Goal: Task Accomplishment & Management: Manage account settings

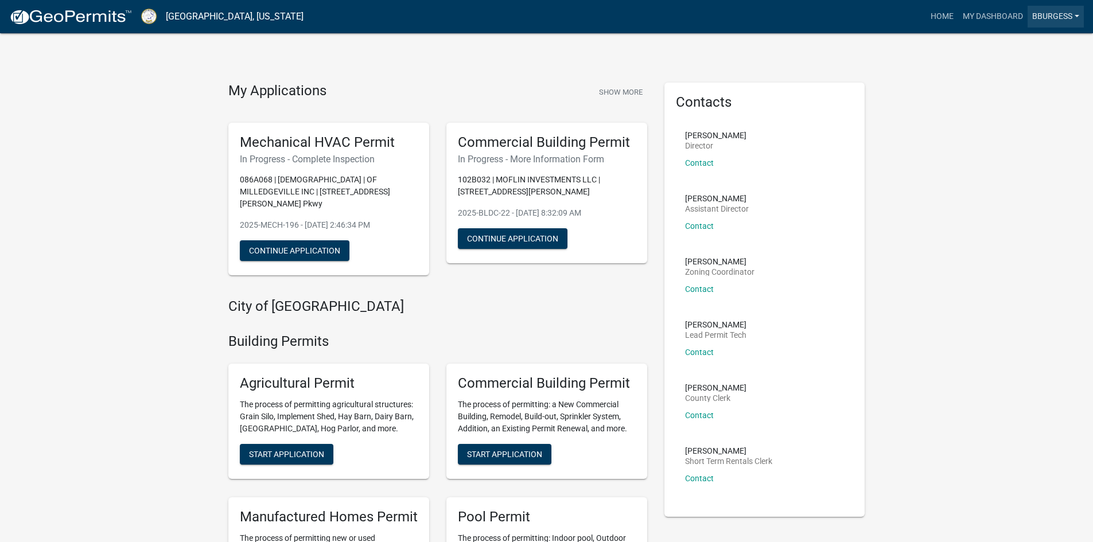
click at [1066, 21] on link "Bburgess" at bounding box center [1056, 17] width 56 height 22
click at [1031, 89] on link "Logout" at bounding box center [1038, 85] width 92 height 28
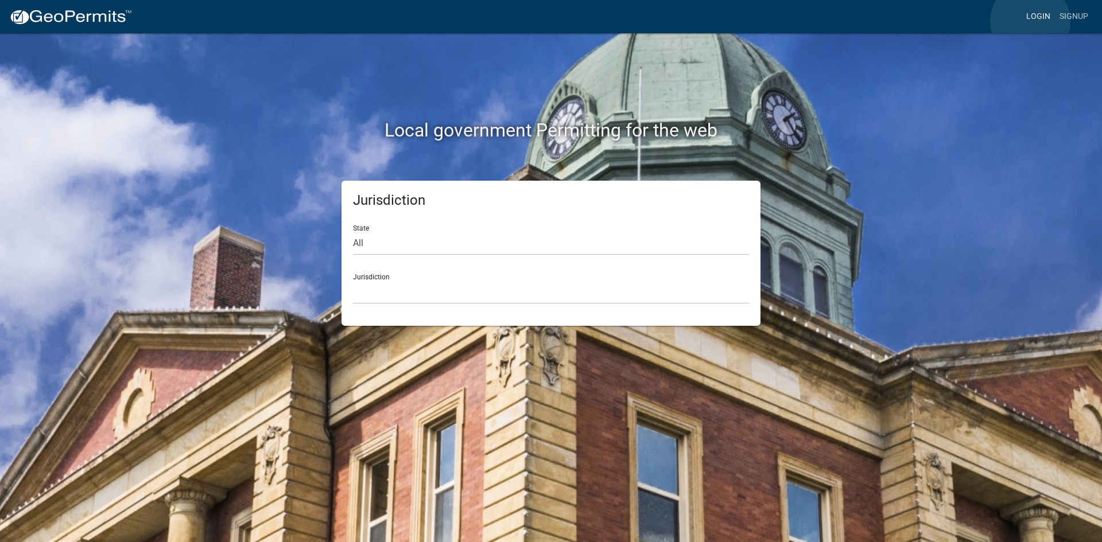
click at [1030, 21] on link "Login" at bounding box center [1038, 17] width 33 height 22
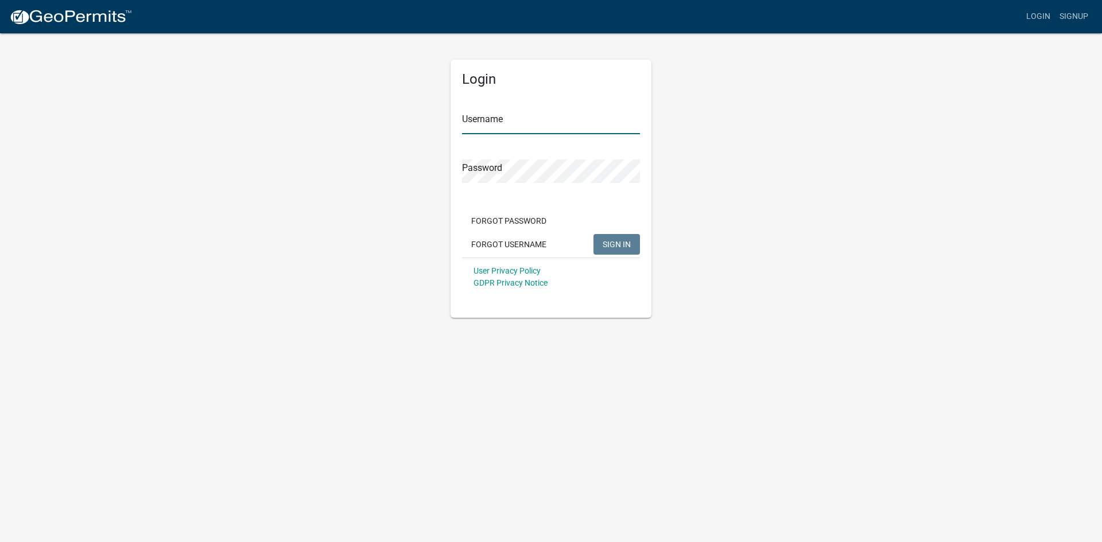
click at [538, 122] on input "Username" at bounding box center [551, 123] width 178 height 24
type input "[PERSON_NAME]"
click at [606, 247] on span "SIGN IN" at bounding box center [617, 243] width 28 height 9
